Goal: Browse casually

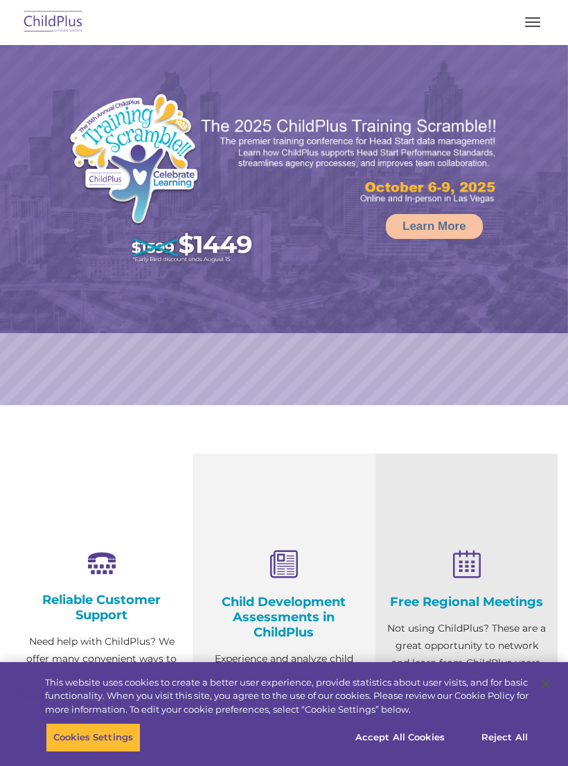
select select "MEDIUM"
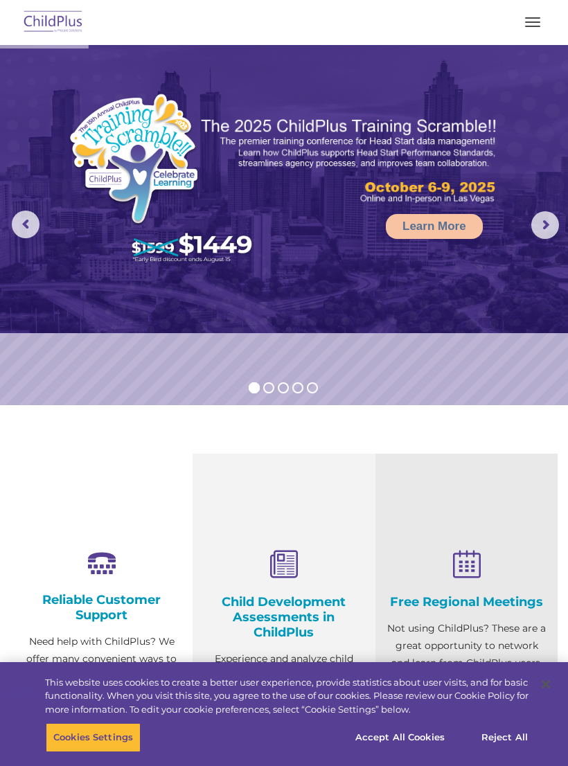
click at [48, 17] on img at bounding box center [53, 22] width 65 height 33
click at [534, 24] on button "button" at bounding box center [532, 22] width 29 height 22
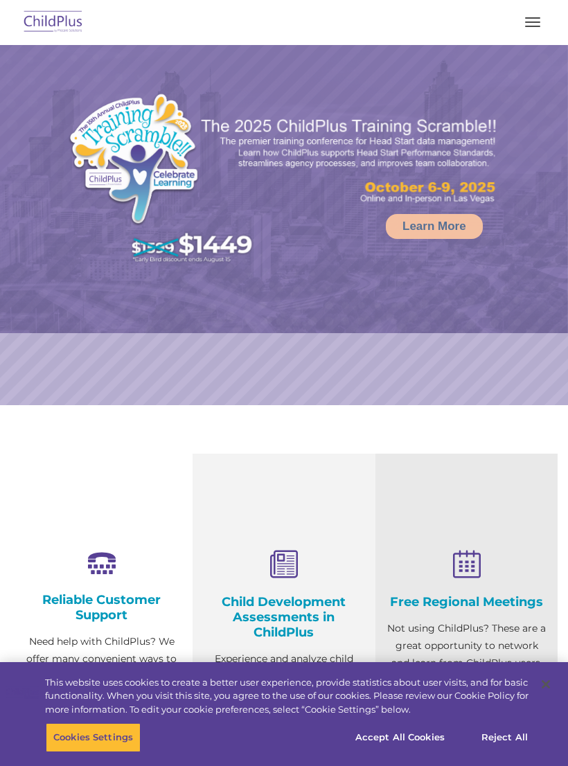
select select "MEDIUM"
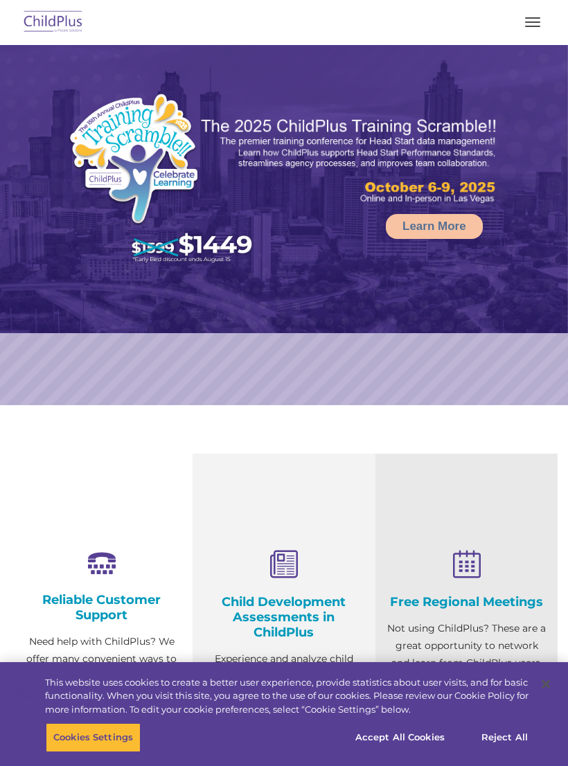
click at [533, 22] on span "button" at bounding box center [532, 21] width 15 height 1
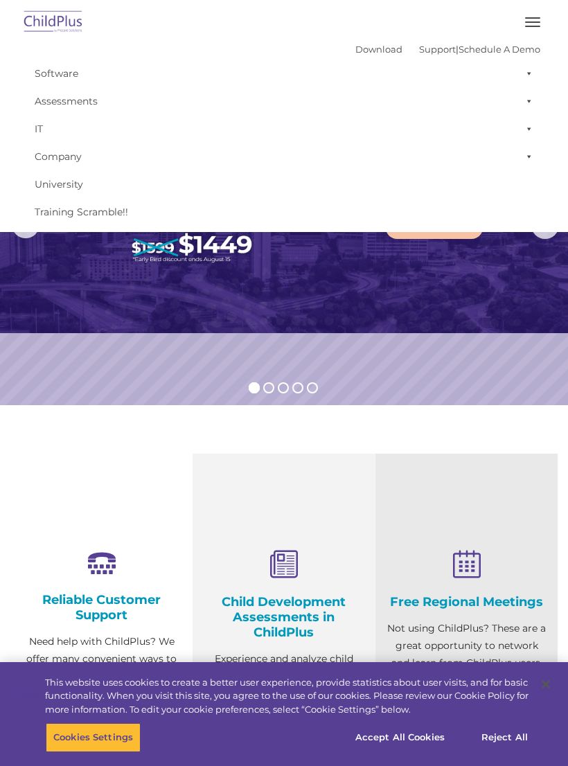
click at [490, 350] on rs-slide "Learn More" at bounding box center [284, 225] width 568 height 360
